Goal: Find specific page/section: Find specific page/section

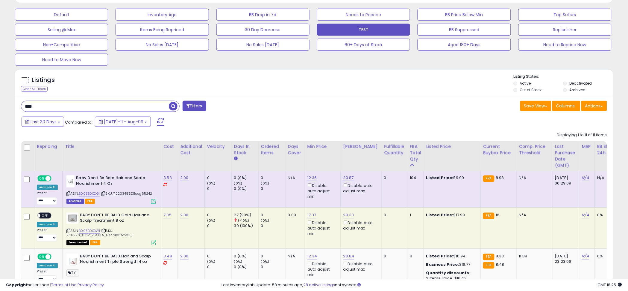
click at [89, 106] on input "****" at bounding box center [95, 106] width 148 height 10
type input "*******"
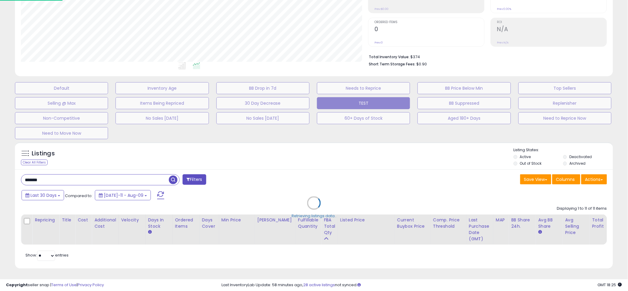
scroll to position [123, 350]
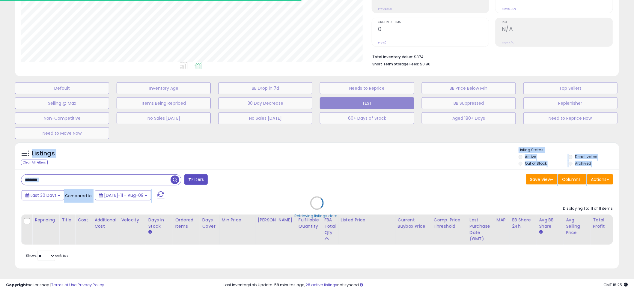
click at [306, 133] on div "Default Inventory Age BB Drop in 7d Needs to Reprice BB Price Below Min Top Sel…" at bounding box center [316, 109] width 619 height 60
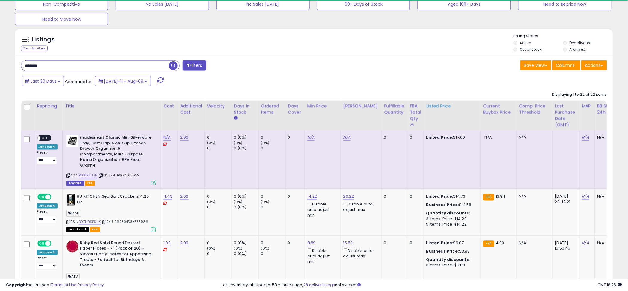
scroll to position [123, 347]
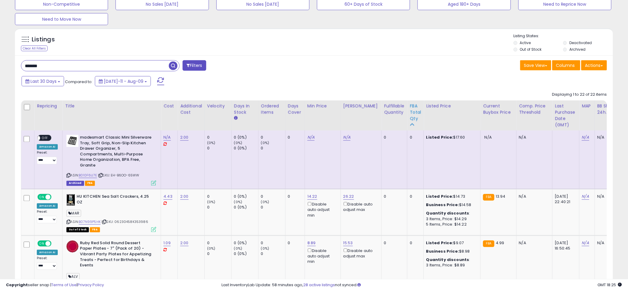
click at [410, 111] on div "FBA Total Qty" at bounding box center [415, 112] width 11 height 19
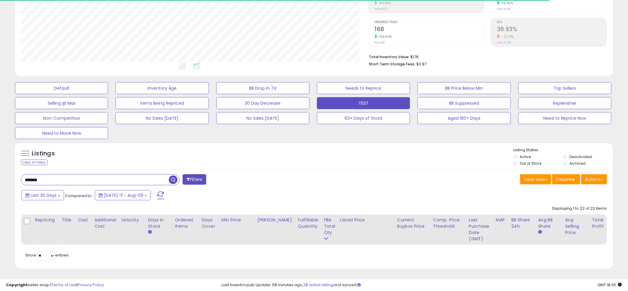
scroll to position [220, 0]
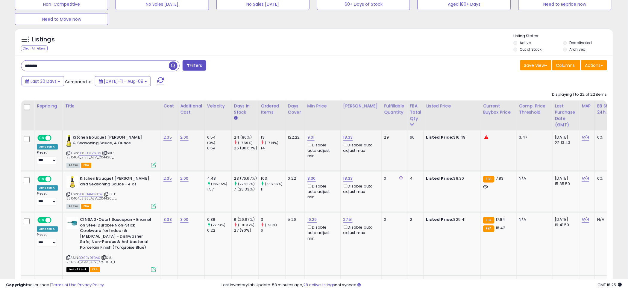
click at [290, 152] on td "122.22" at bounding box center [294, 150] width 19 height 41
drag, startPoint x: 97, startPoint y: 158, endPoint x: 110, endPoint y: 159, distance: 12.4
click at [110, 159] on span "| SKU: 250404_2.35_ALV_204420_1" at bounding box center [90, 155] width 48 height 9
copy span "204420"
